Goal: Task Accomplishment & Management: Use online tool/utility

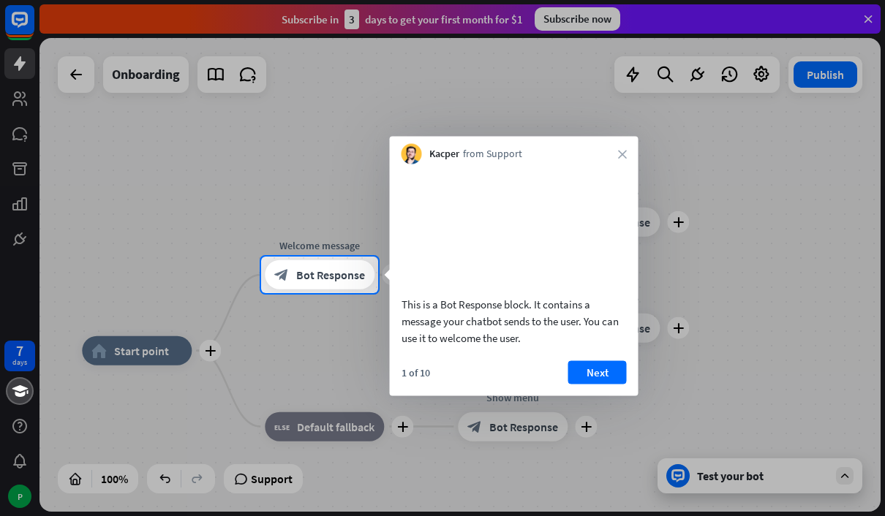
click at [598, 384] on button "Next" at bounding box center [597, 372] width 59 height 23
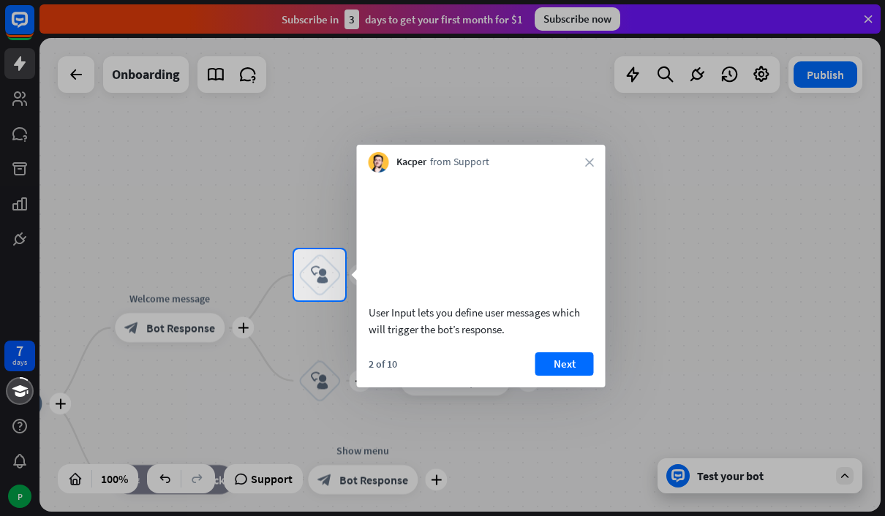
click at [578, 376] on button "Next" at bounding box center [565, 364] width 59 height 23
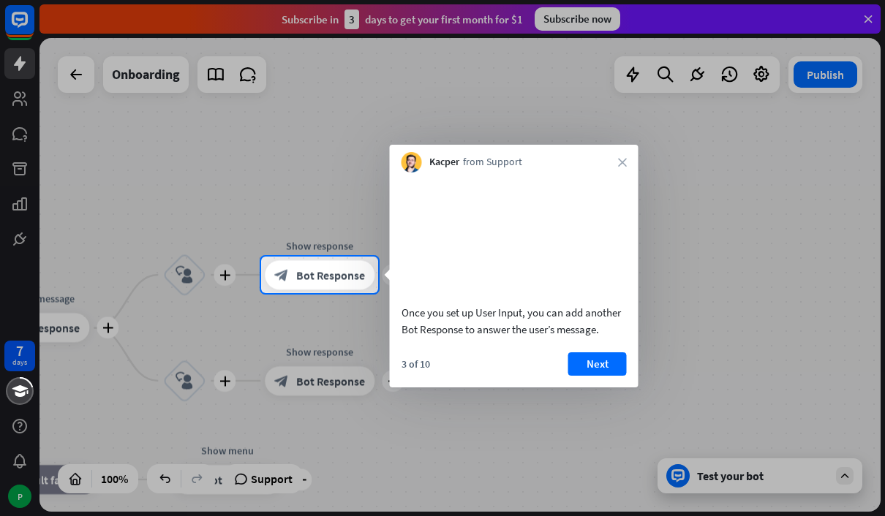
click at [609, 376] on button "Next" at bounding box center [597, 364] width 59 height 23
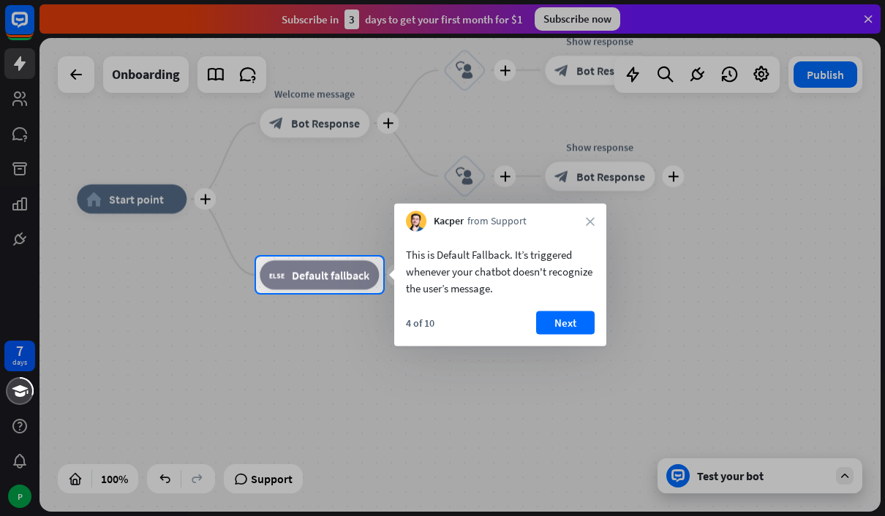
click at [565, 325] on button "Next" at bounding box center [565, 323] width 59 height 23
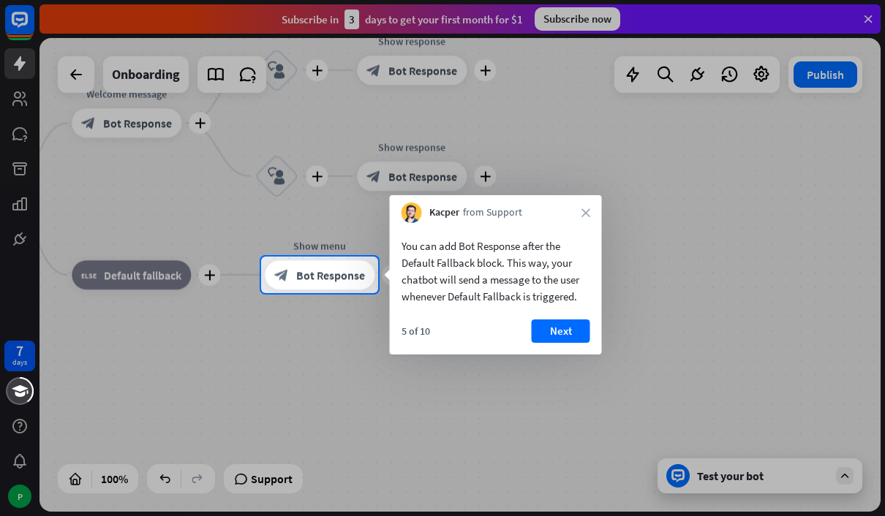
click at [570, 331] on button "Next" at bounding box center [561, 331] width 59 height 23
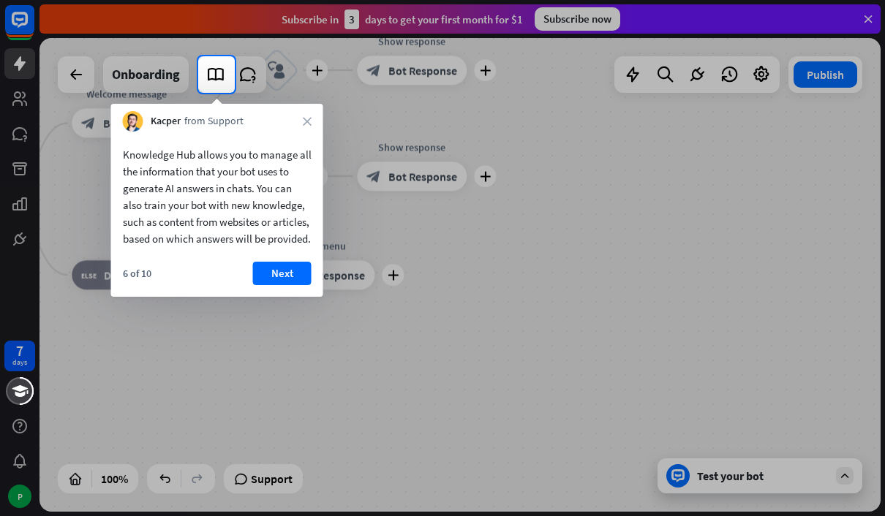
click at [277, 285] on button "Next" at bounding box center [282, 273] width 59 height 23
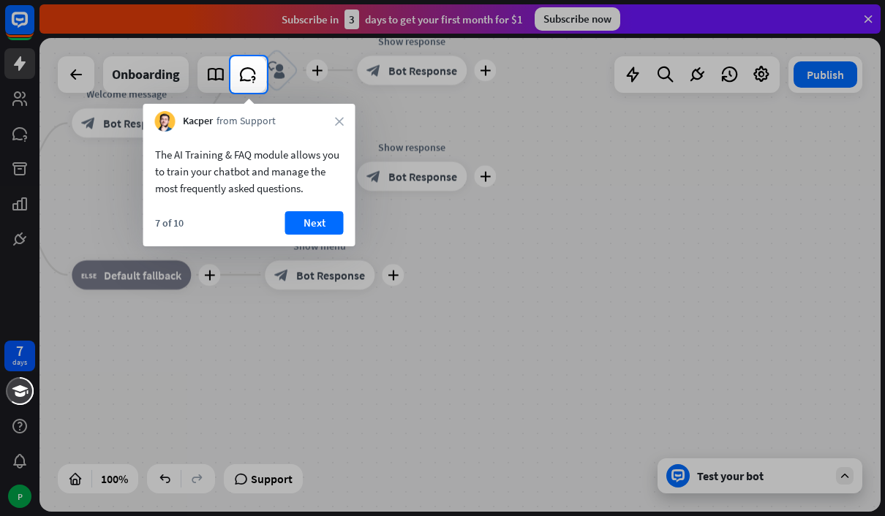
click at [330, 222] on button "Next" at bounding box center [314, 222] width 59 height 23
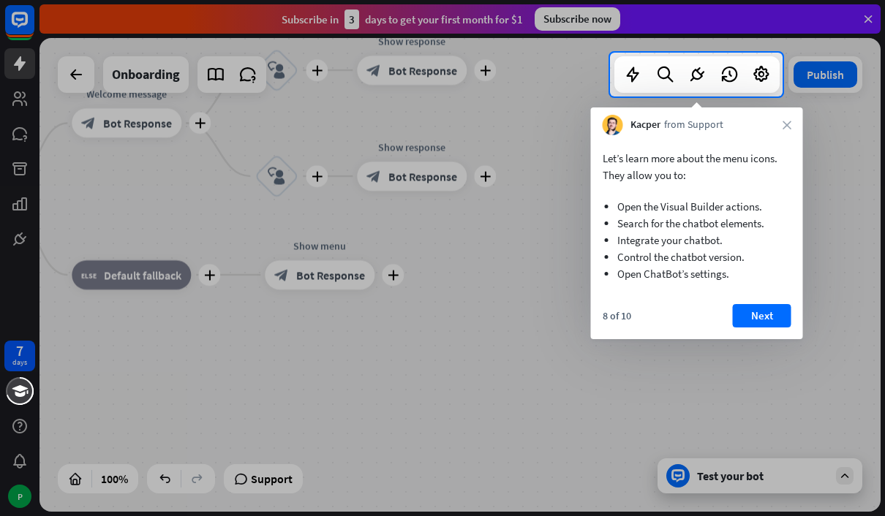
click at [766, 318] on button "Next" at bounding box center [762, 315] width 59 height 23
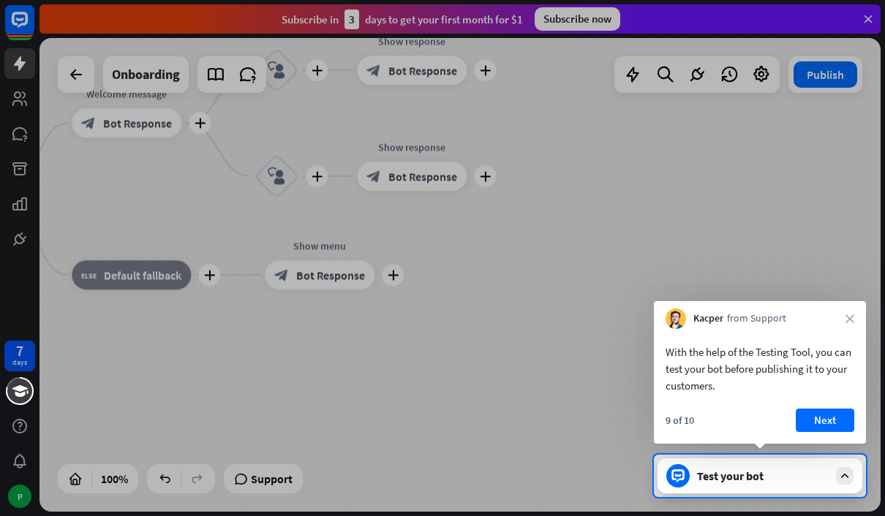
click at [825, 420] on button "Next" at bounding box center [825, 420] width 59 height 23
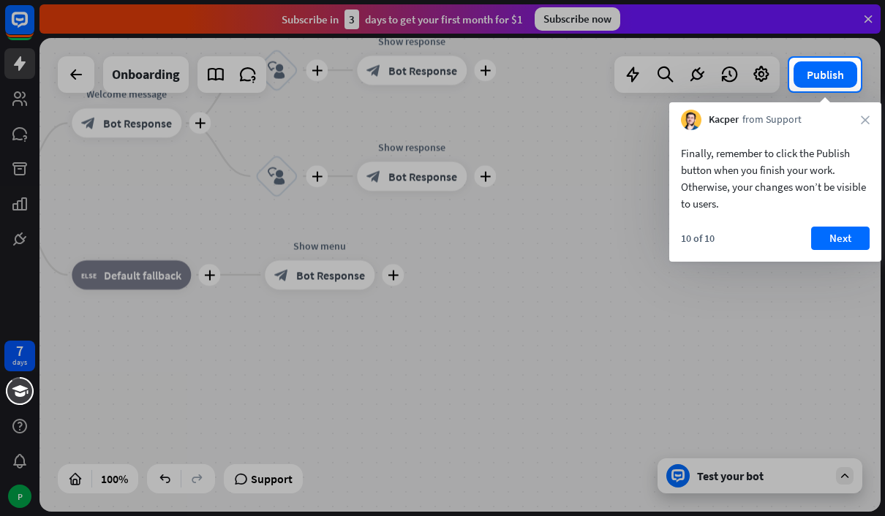
click at [845, 239] on button "Next" at bounding box center [840, 238] width 59 height 23
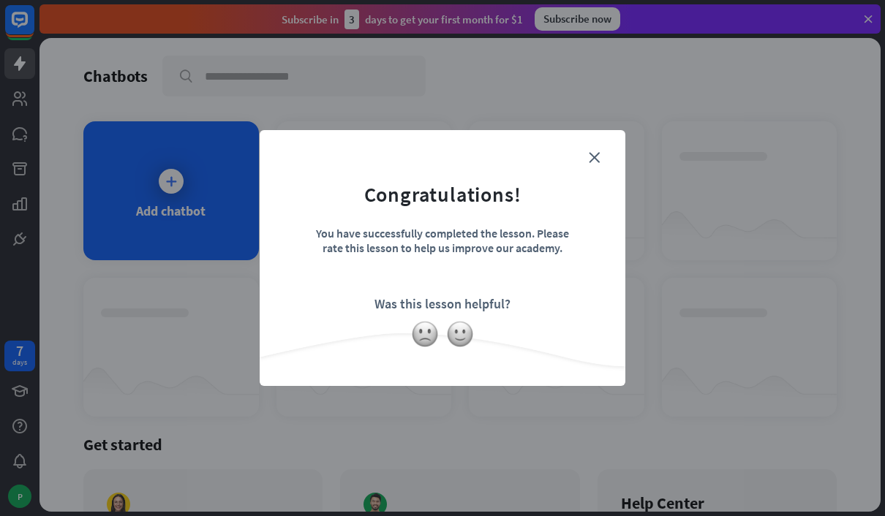
click at [589, 162] on icon "close" at bounding box center [594, 157] width 11 height 11
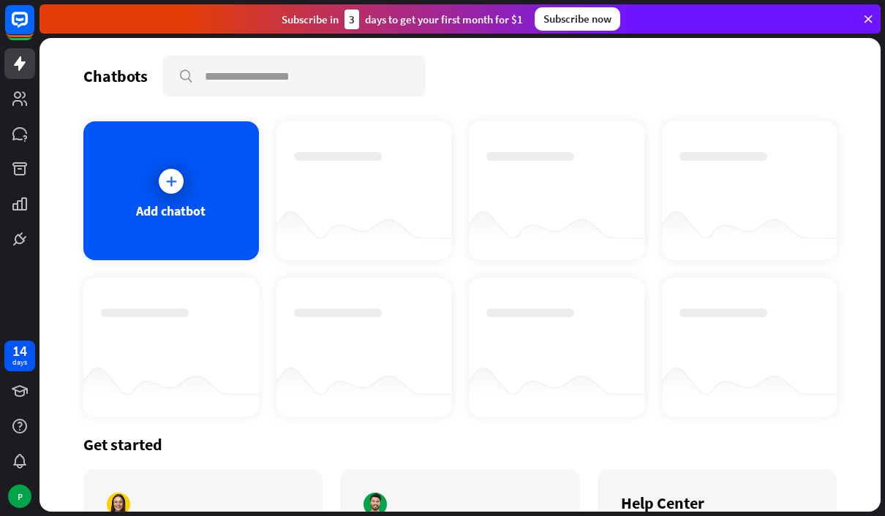
click at [196, 200] on div "Add chatbot" at bounding box center [171, 190] width 176 height 139
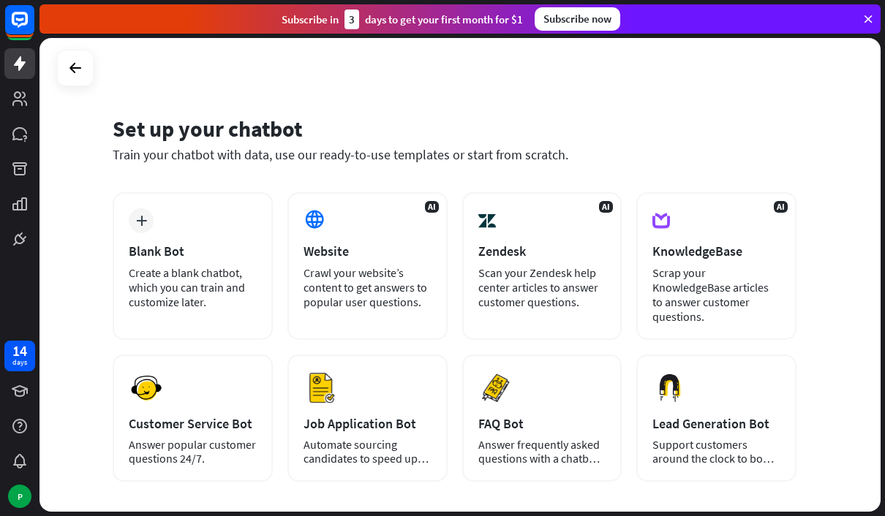
click at [203, 246] on div "Blank Bot" at bounding box center [193, 251] width 128 height 17
